Goal: Task Accomplishment & Management: Complete application form

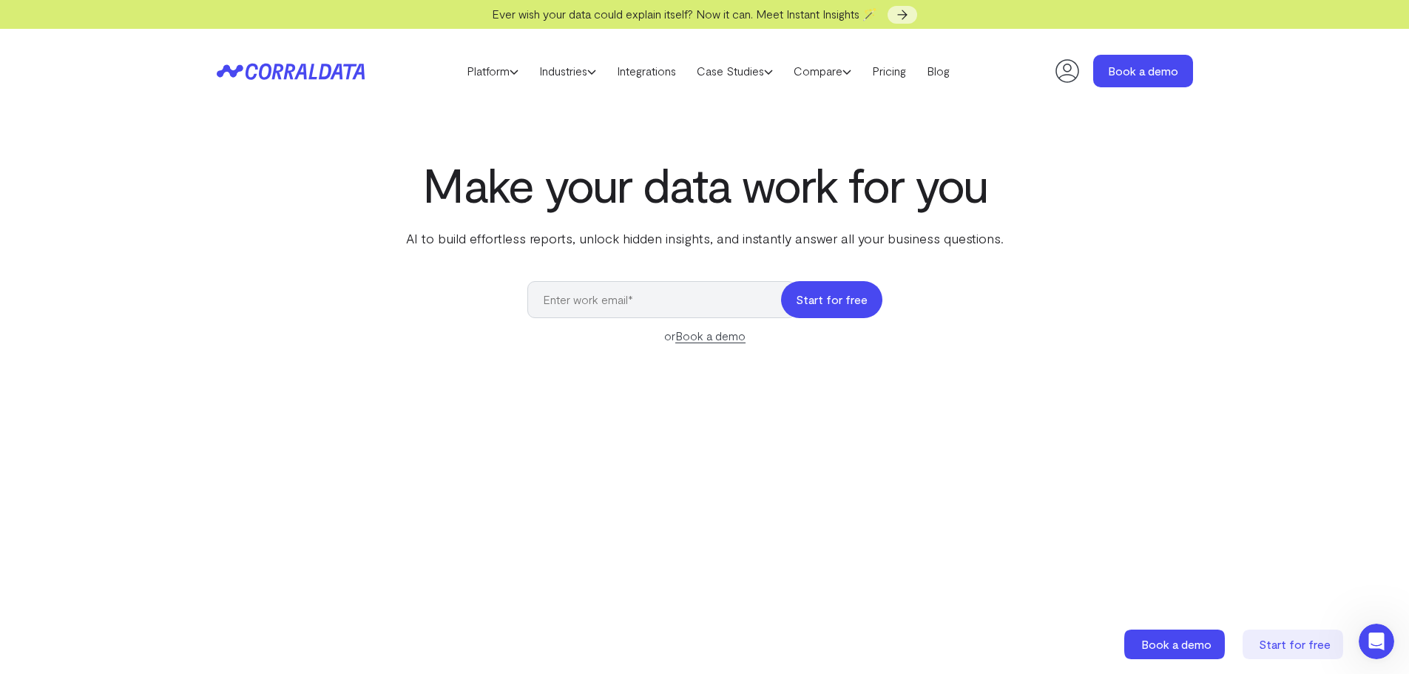
click at [828, 302] on button "Start for free" at bounding box center [831, 299] width 101 height 37
click at [691, 292] on input "email" at bounding box center [661, 299] width 269 height 37
type input "[EMAIL_ADDRESS][PERSON_NAME][PERSON_NAME][DOMAIN_NAME]"
click at [826, 300] on button "Start for free" at bounding box center [831, 299] width 101 height 37
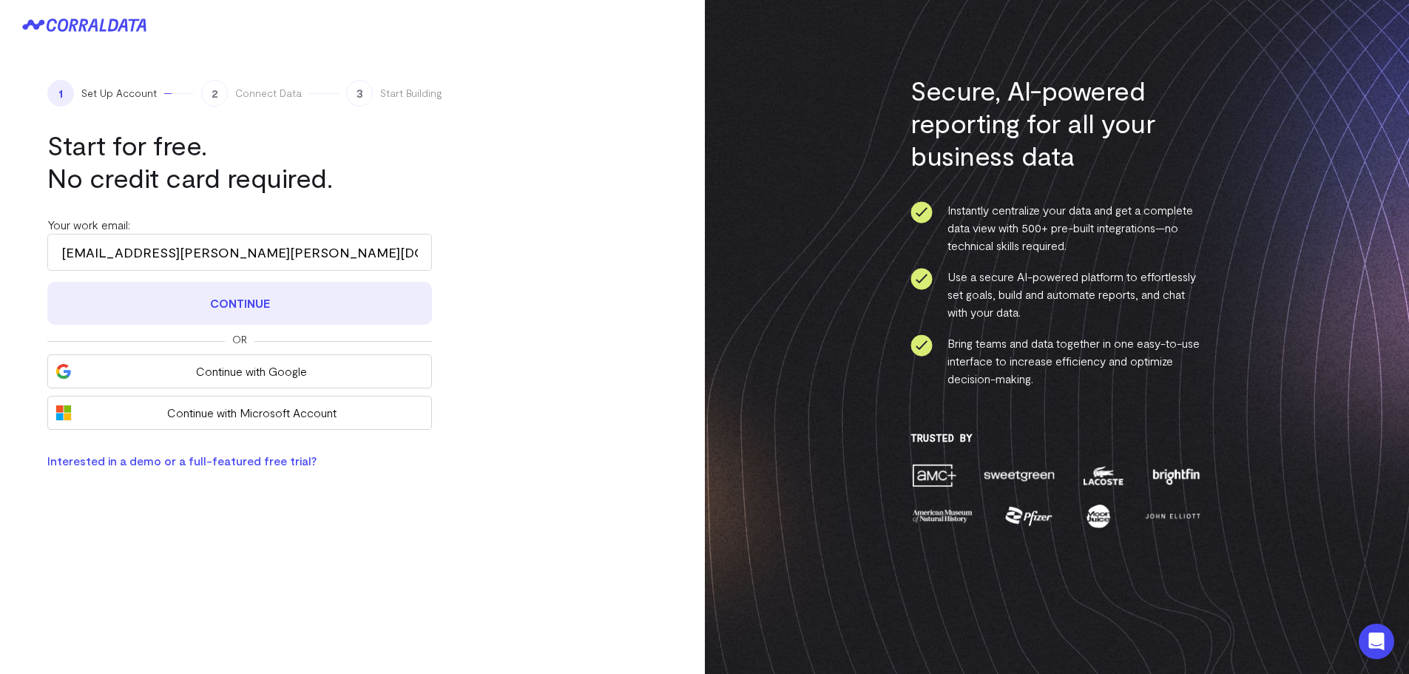
click at [232, 297] on button "Continue" at bounding box center [239, 303] width 385 height 43
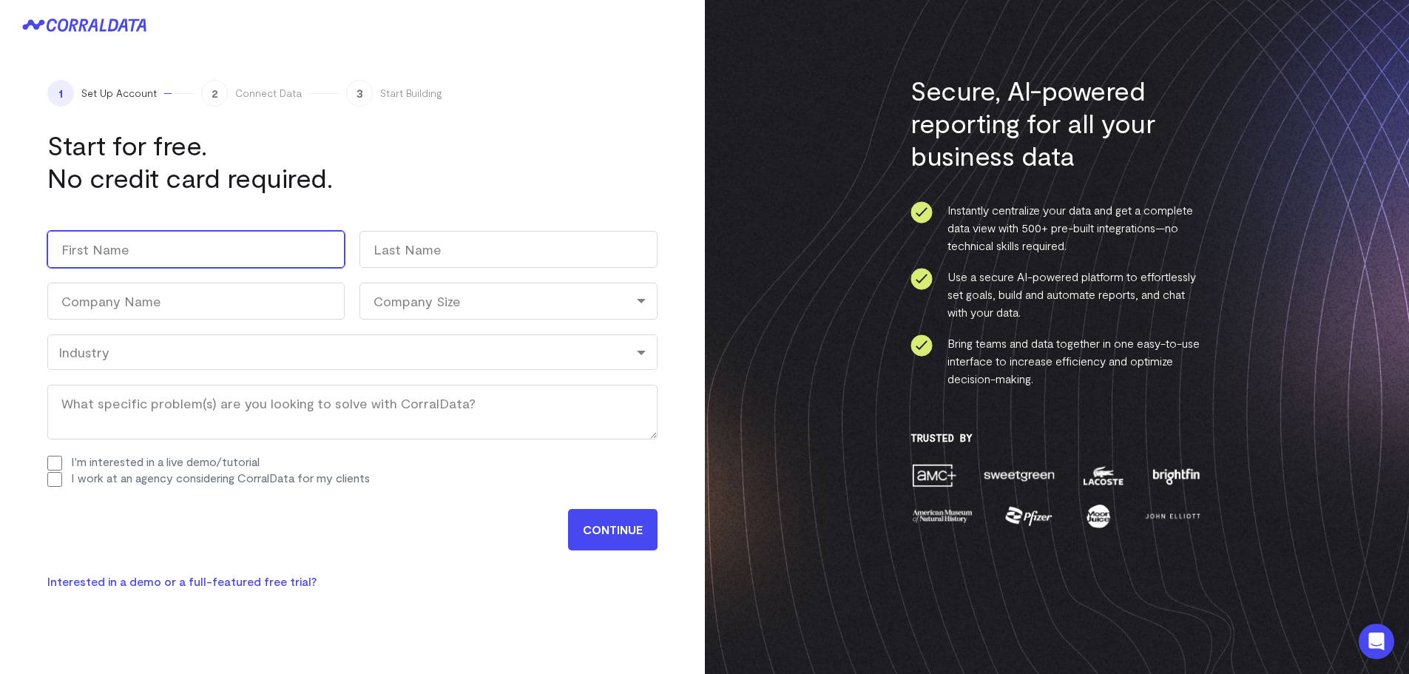
click at [220, 254] on input "First" at bounding box center [195, 249] width 297 height 37
type input "Israel"
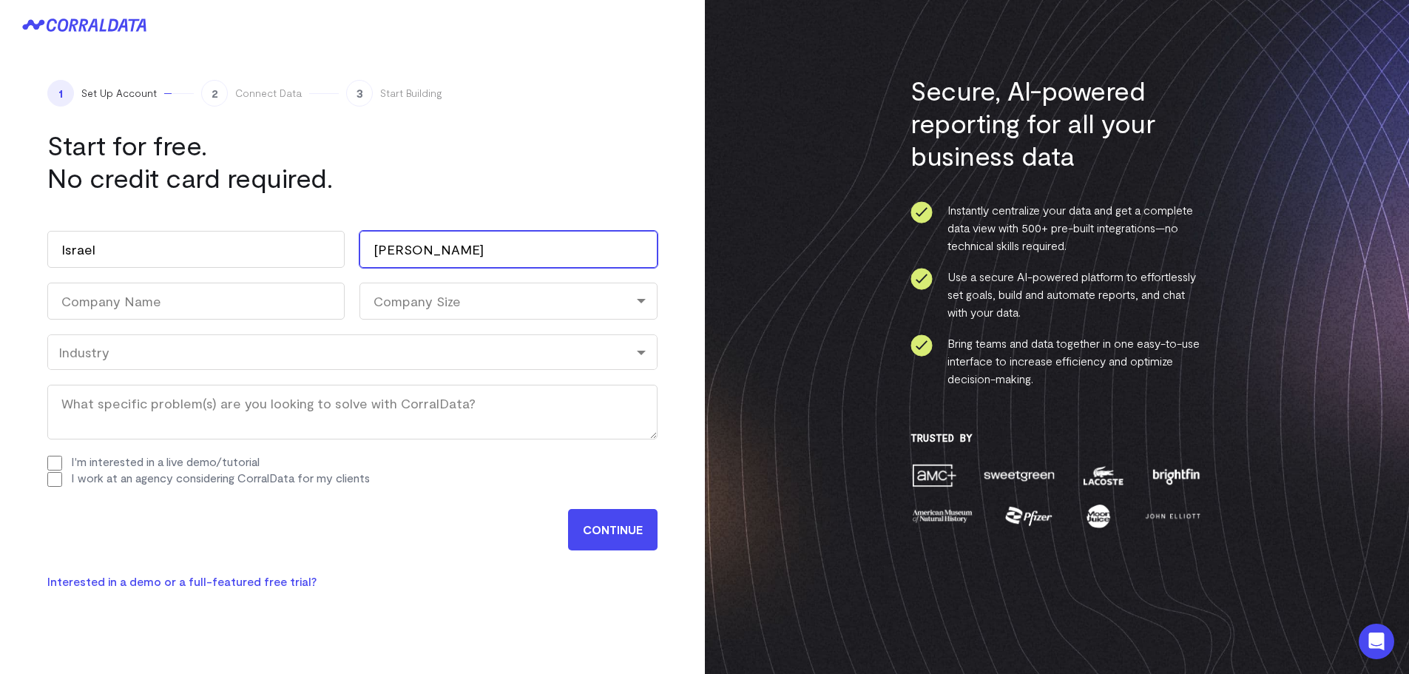
type input "Torres"
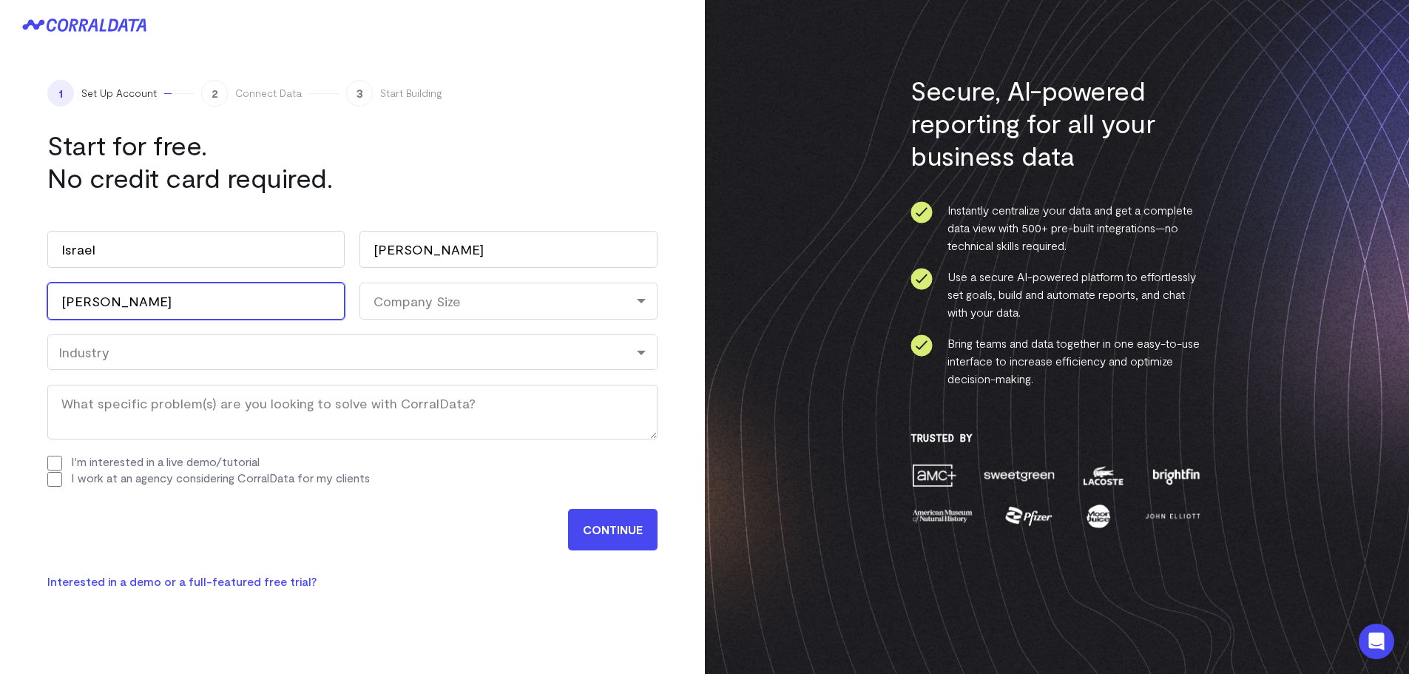
type input "Wunderkind"
click at [448, 293] on div "Company Size" at bounding box center [507, 301] width 297 height 37
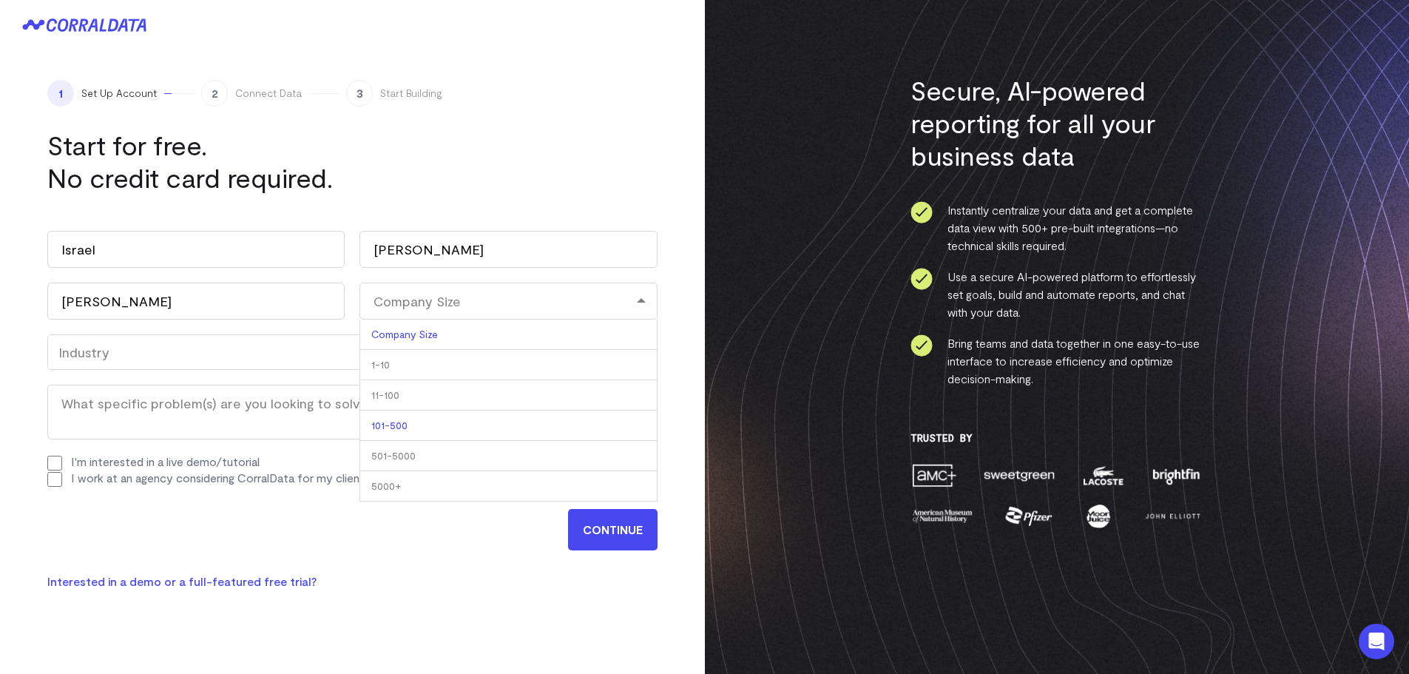
click at [433, 428] on li "101-500" at bounding box center [507, 426] width 297 height 30
select select "101-500"
click at [154, 354] on div "Industry" at bounding box center [352, 352] width 588 height 16
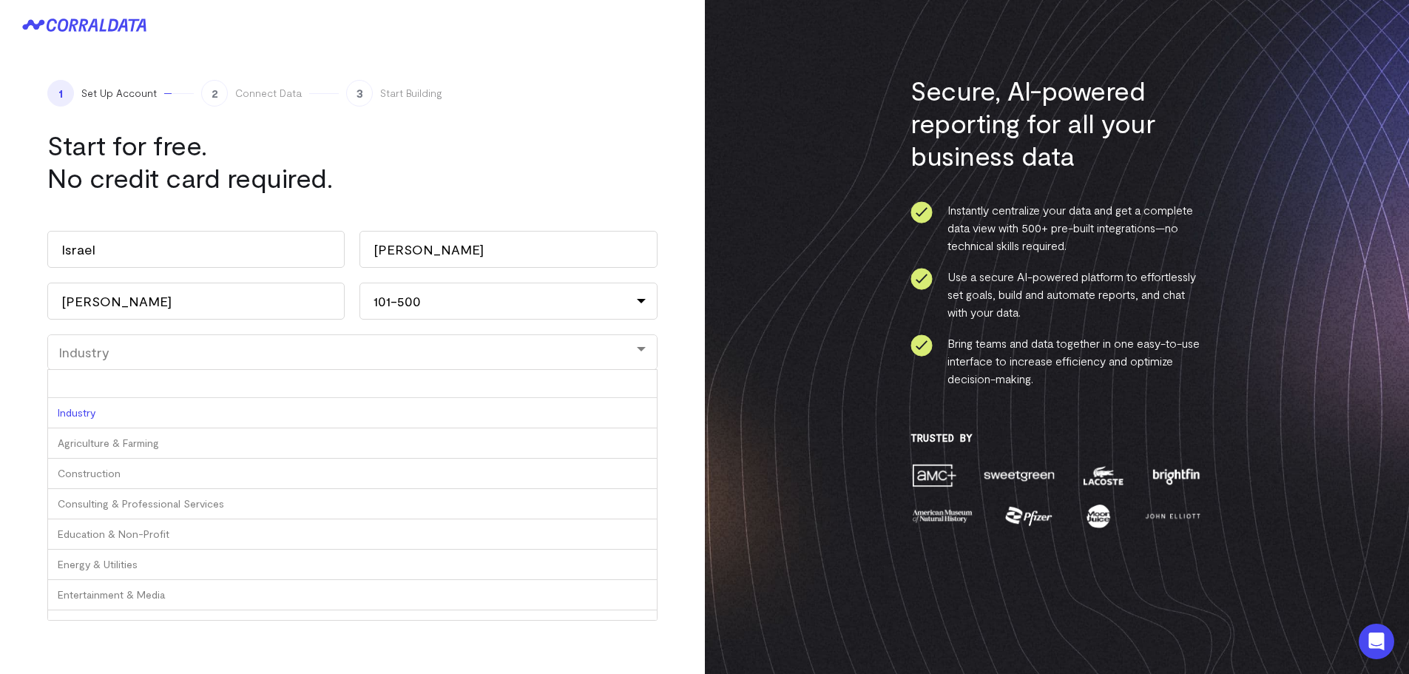
click at [146, 376] on input "Industry" at bounding box center [352, 384] width 609 height 28
click at [130, 386] on input "Industry" at bounding box center [352, 384] width 609 height 28
type input "m"
type input "techn"
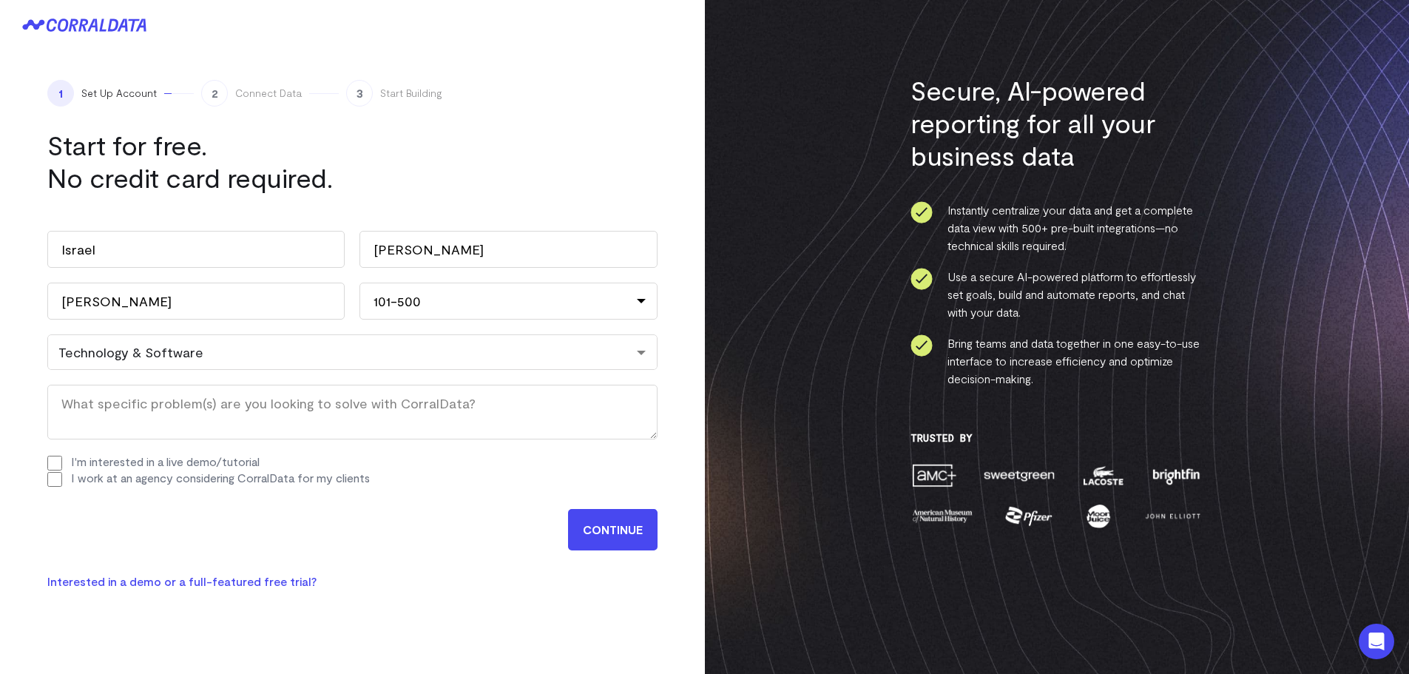
click at [597, 530] on input "CONTINUE" at bounding box center [613, 529] width 90 height 41
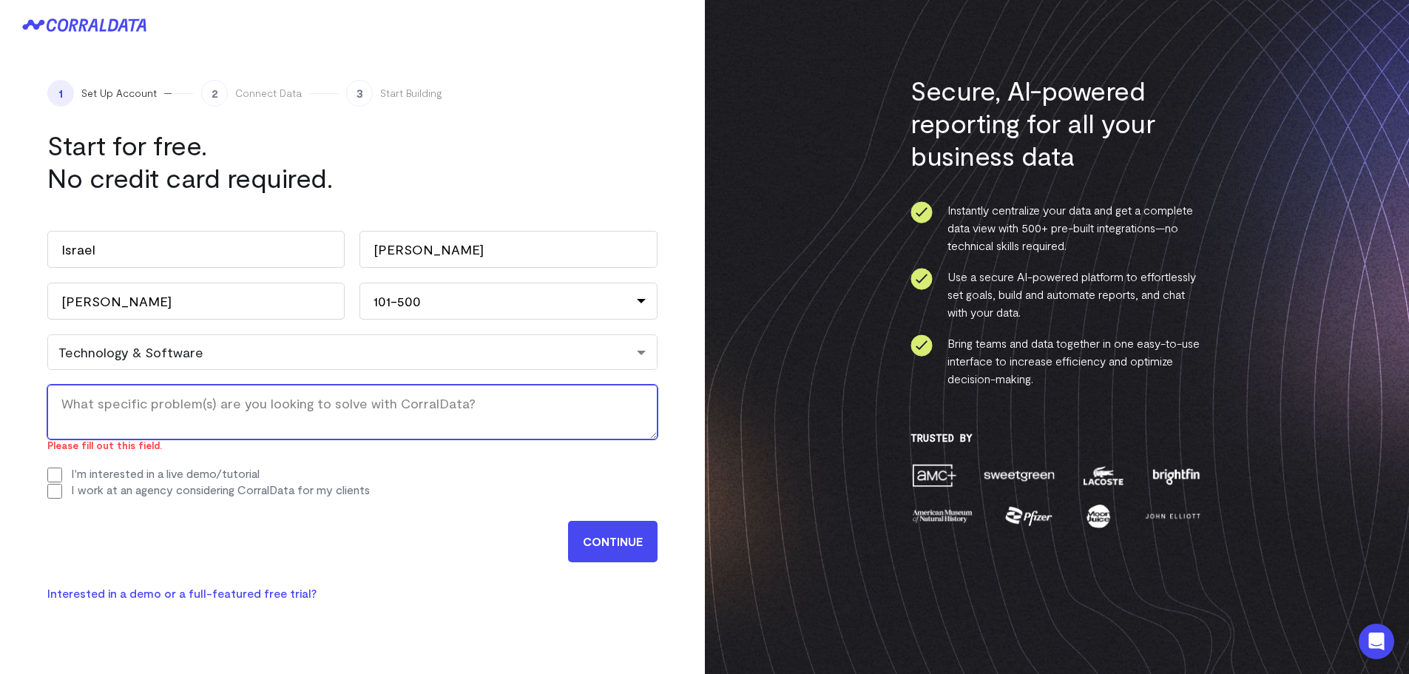
click at [153, 413] on textarea "What specific problem(s) are you looking to solve with CorralData? (Required)" at bounding box center [352, 412] width 610 height 55
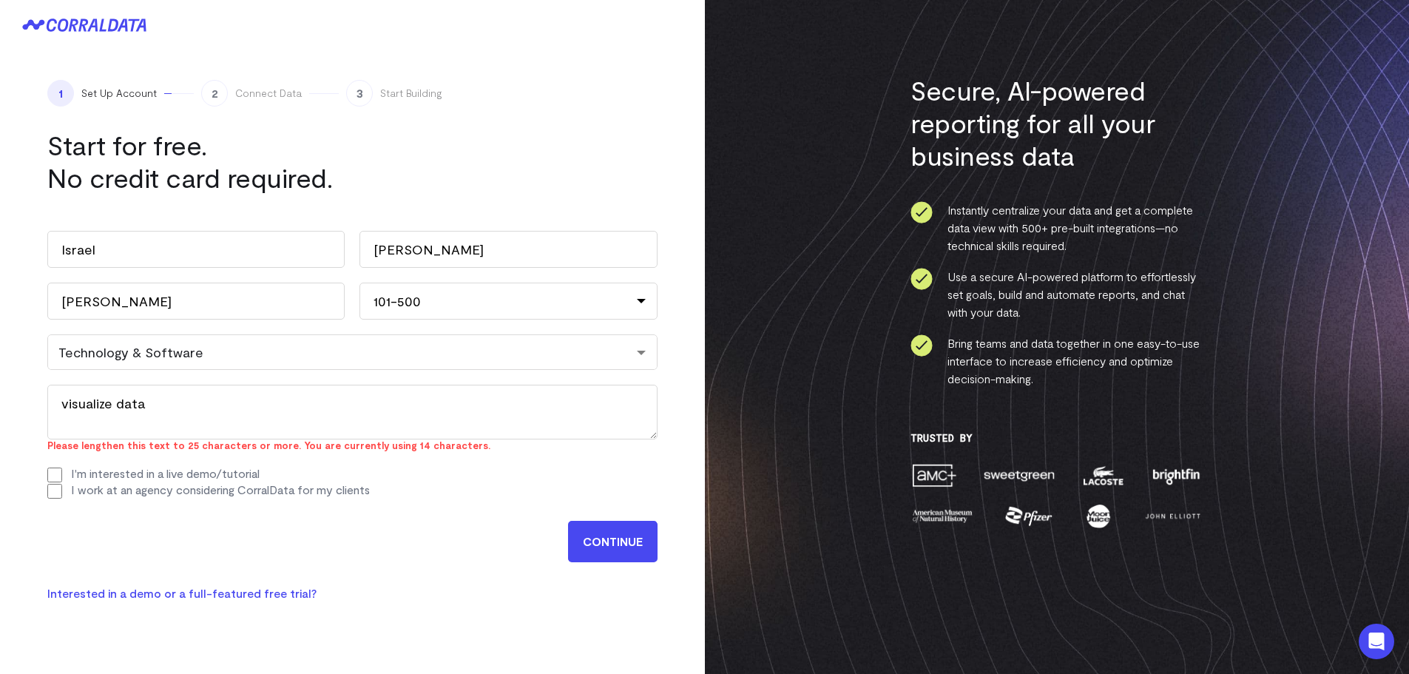
click at [605, 533] on input "CONTINUE" at bounding box center [613, 541] width 90 height 41
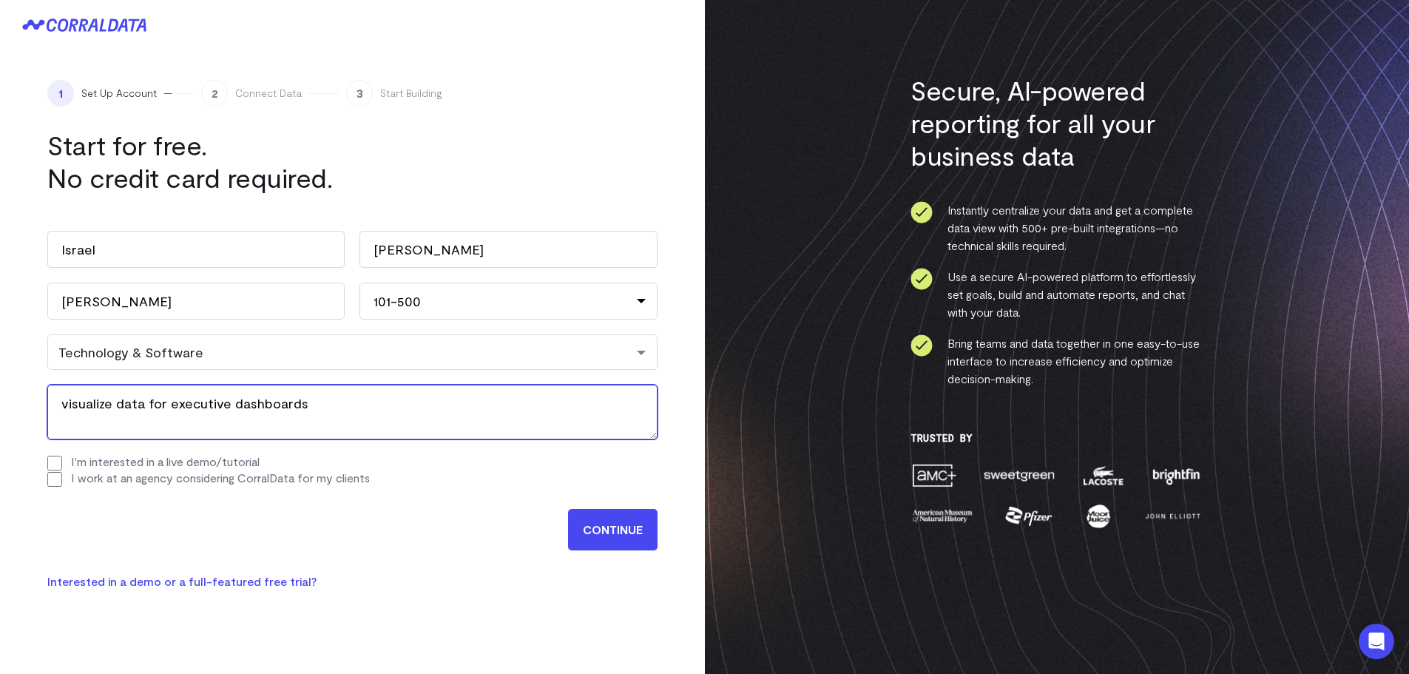
type textarea "visualize data for executive dashboards"
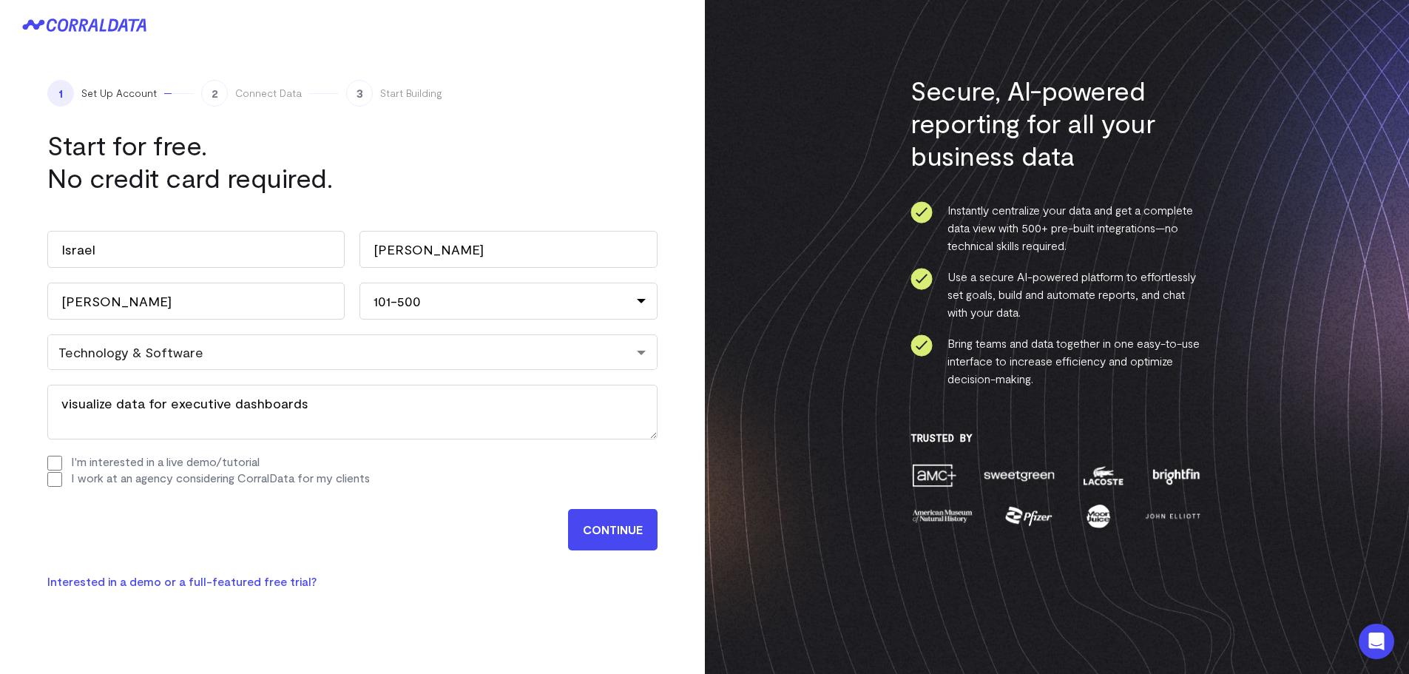
click at [612, 527] on input "CONTINUE" at bounding box center [613, 529] width 90 height 41
